Goal: Information Seeking & Learning: Learn about a topic

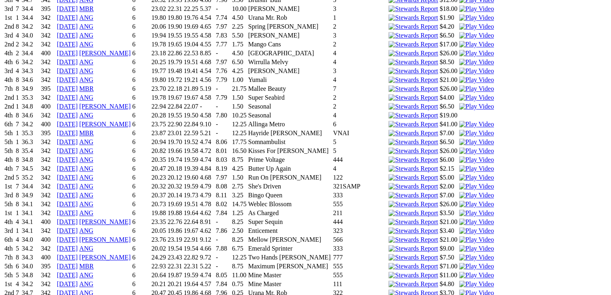
scroll to position [739, 0]
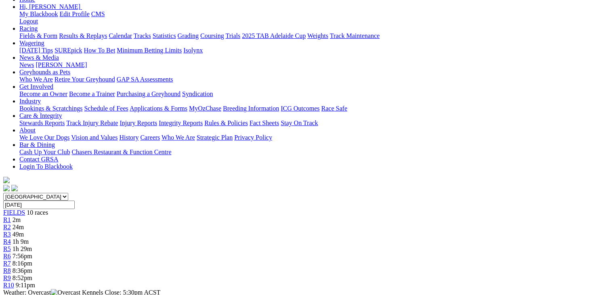
scroll to position [0, 0]
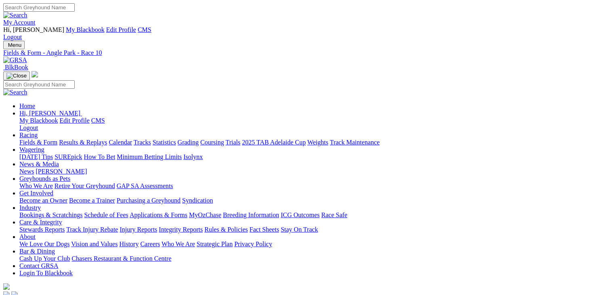
click at [27, 57] on img at bounding box center [15, 60] width 24 height 7
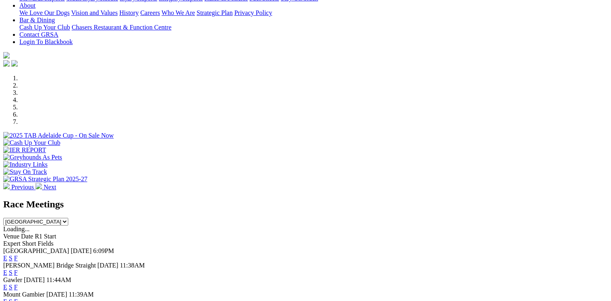
scroll to position [221, 0]
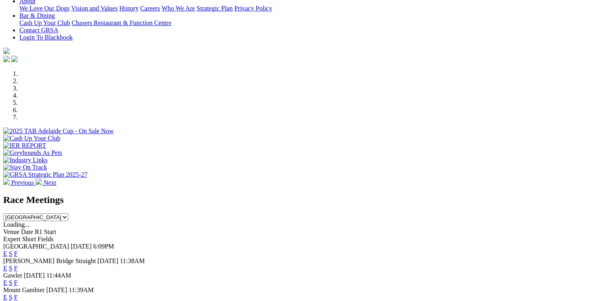
click at [7, 250] on link "E" at bounding box center [5, 253] width 4 height 7
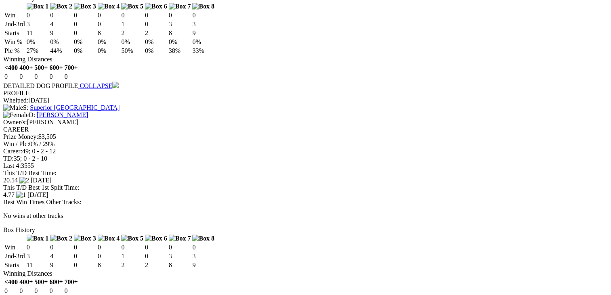
scroll to position [1296, 0]
